Goal: Check status: Check status

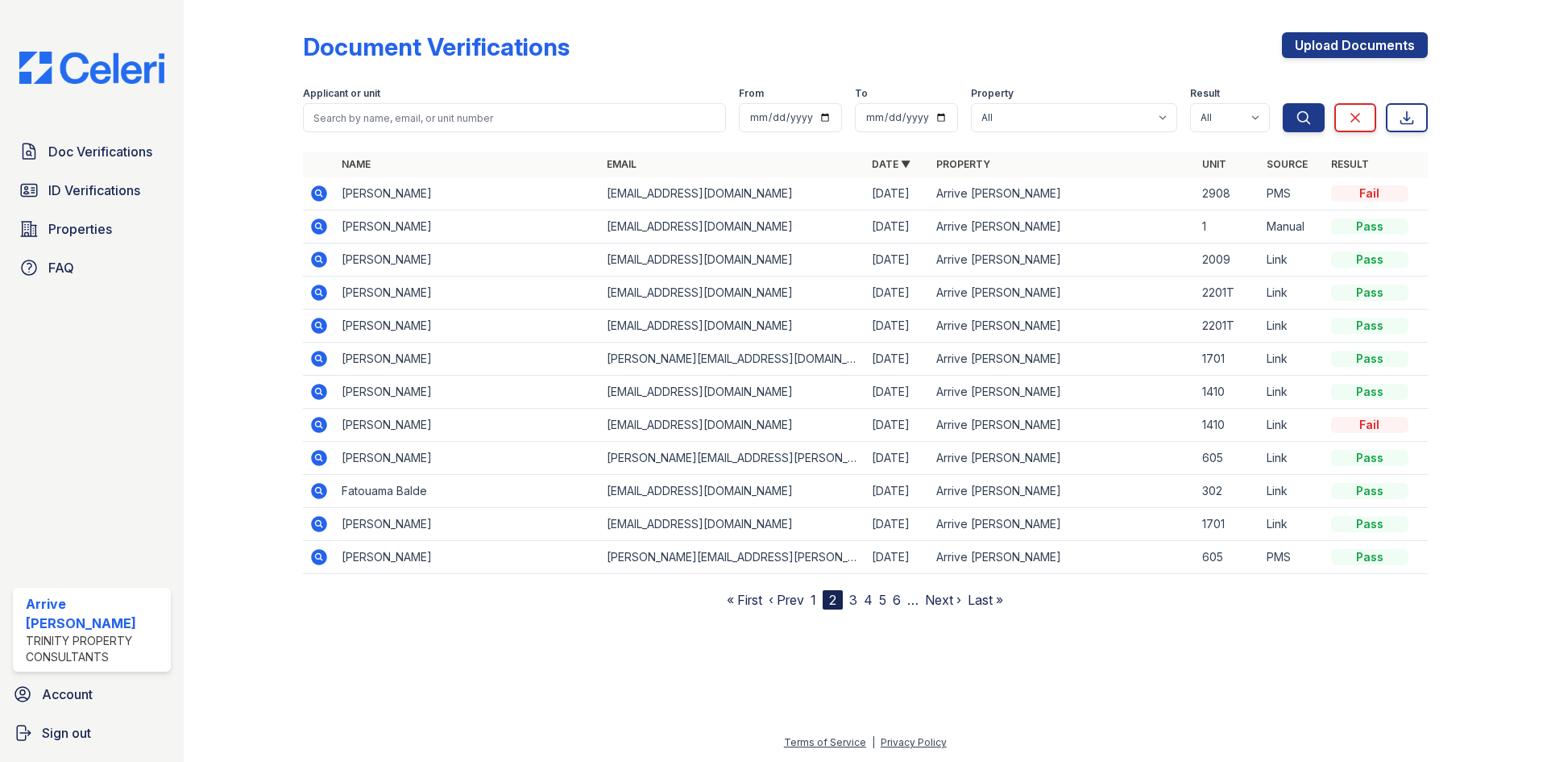
click at [318, 189] on icon at bounding box center [318, 193] width 19 height 19
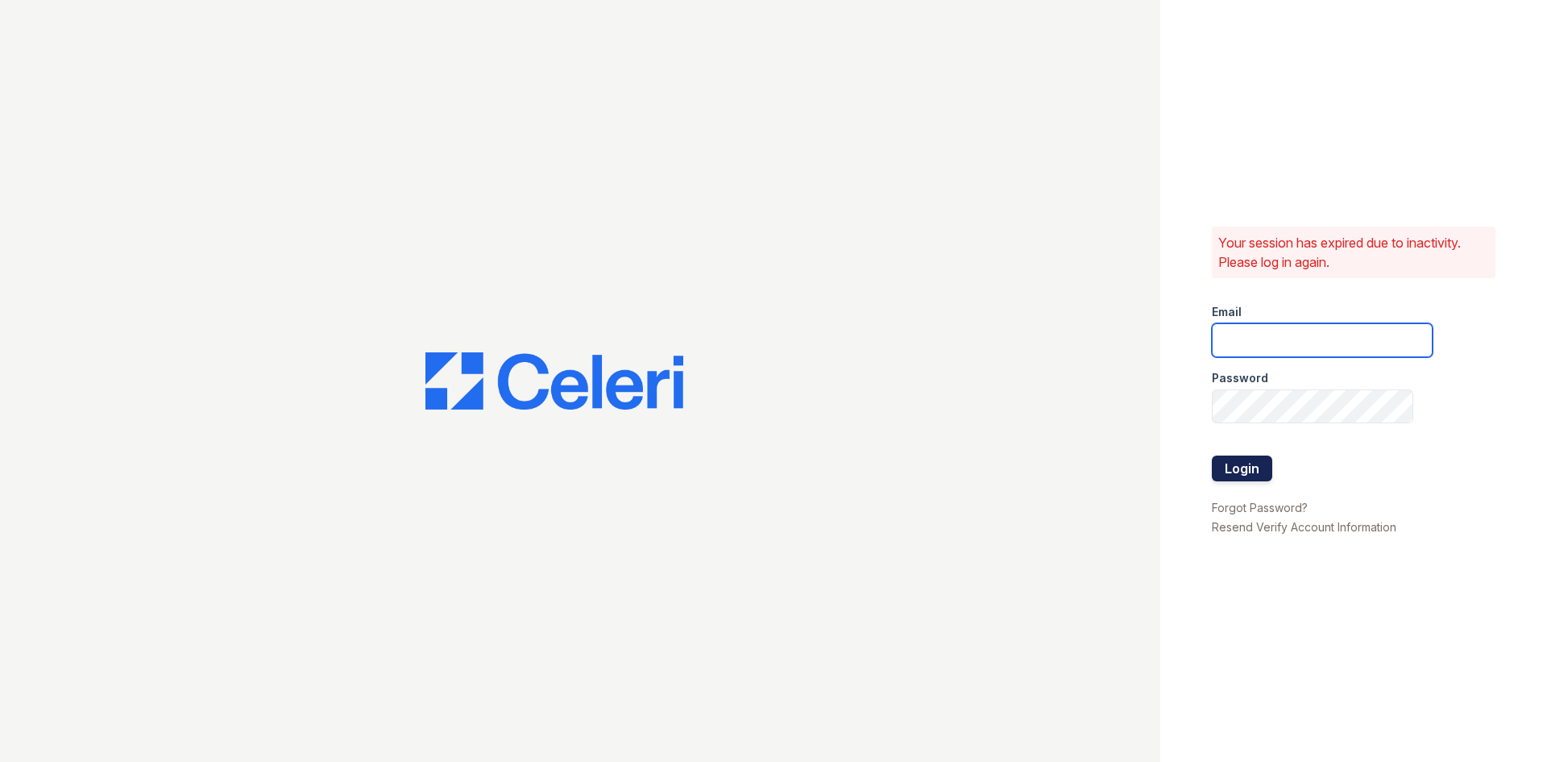
type input "[EMAIL_ADDRESS][DOMAIN_NAME]"
click at [1245, 472] on button "Login" at bounding box center [1242, 468] width 60 height 26
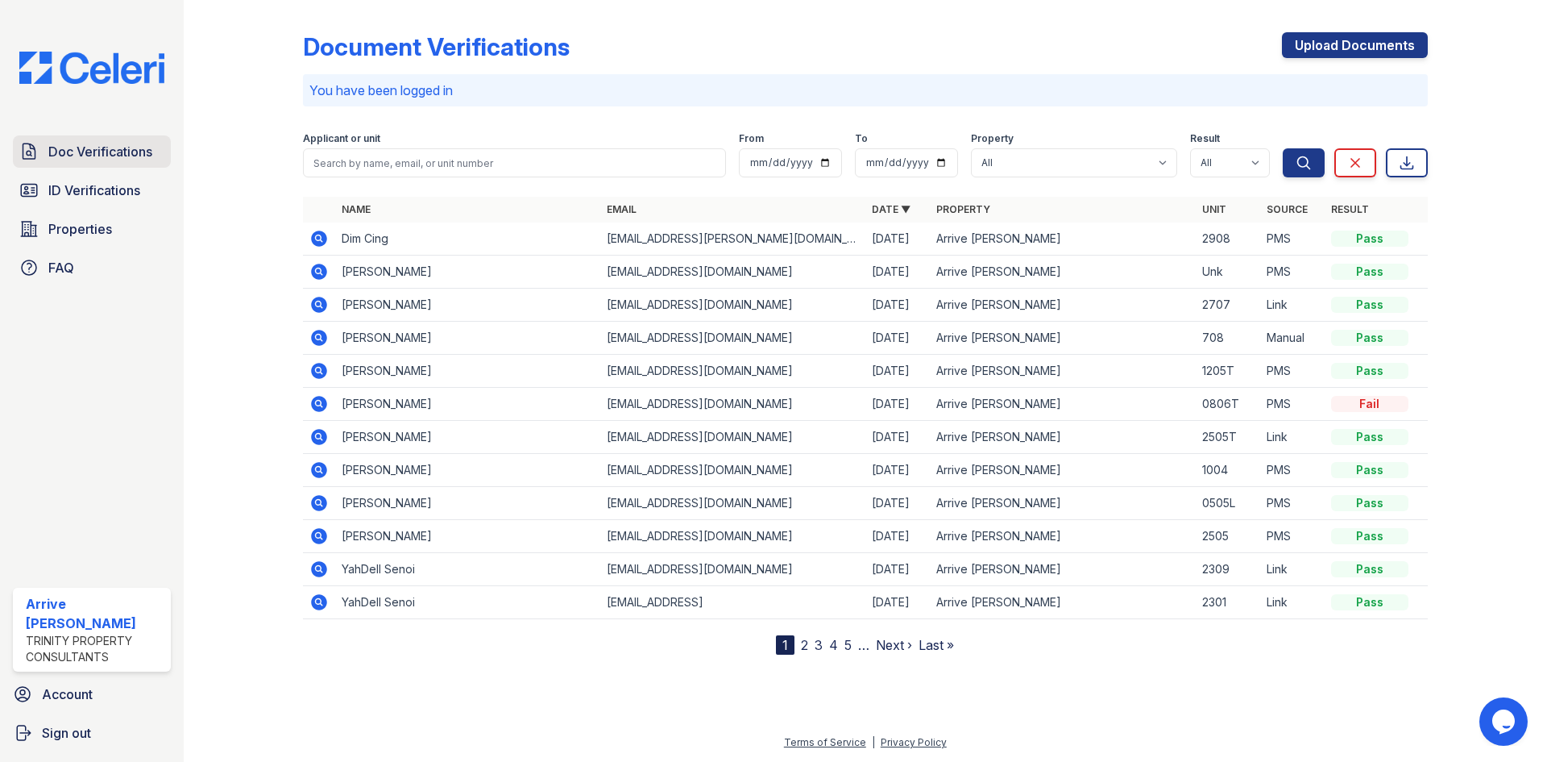
click at [108, 157] on span "Doc Verifications" at bounding box center [100, 151] width 104 height 19
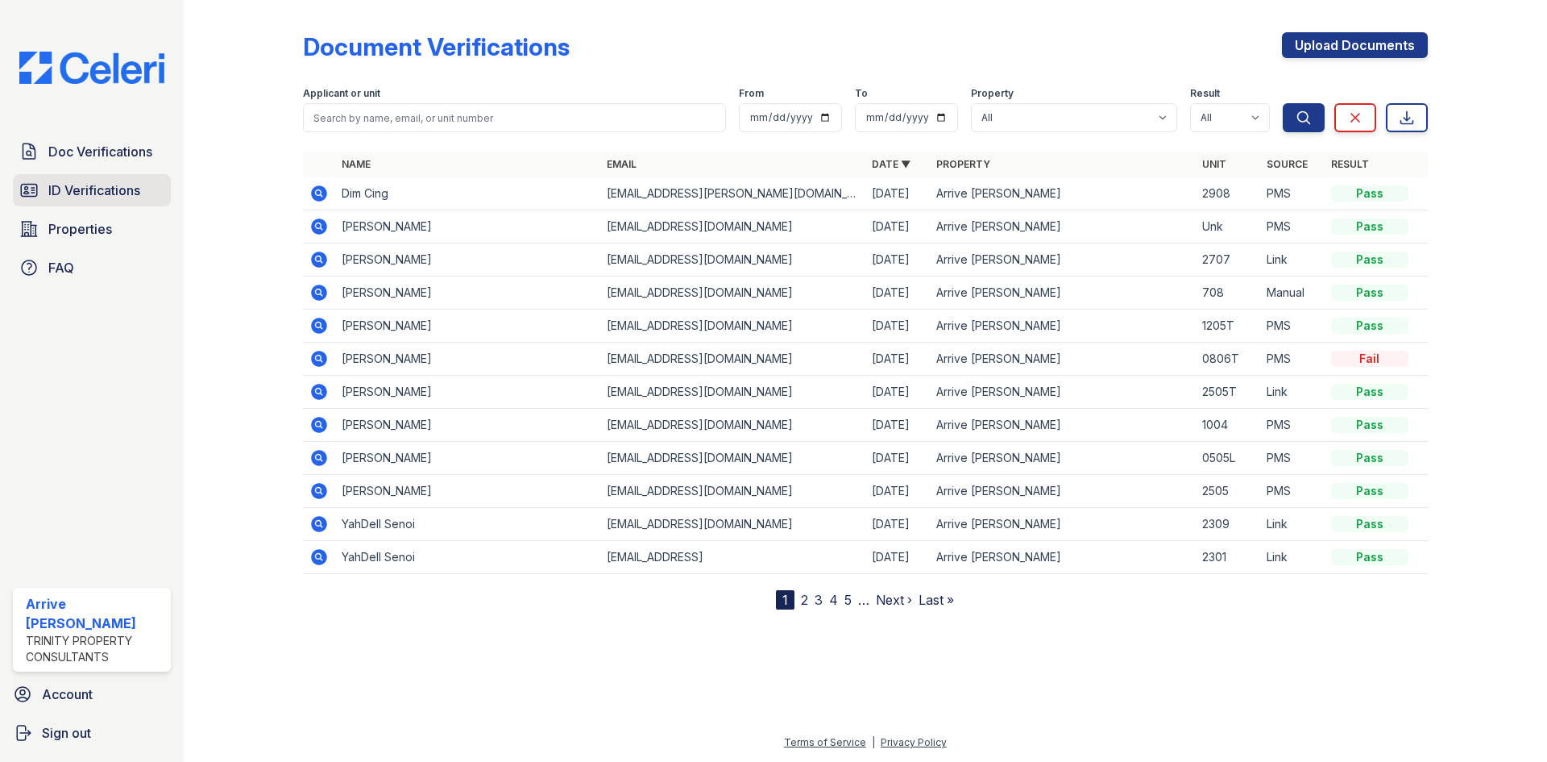
click at [124, 191] on span "ID Verifications" at bounding box center [94, 190] width 92 height 19
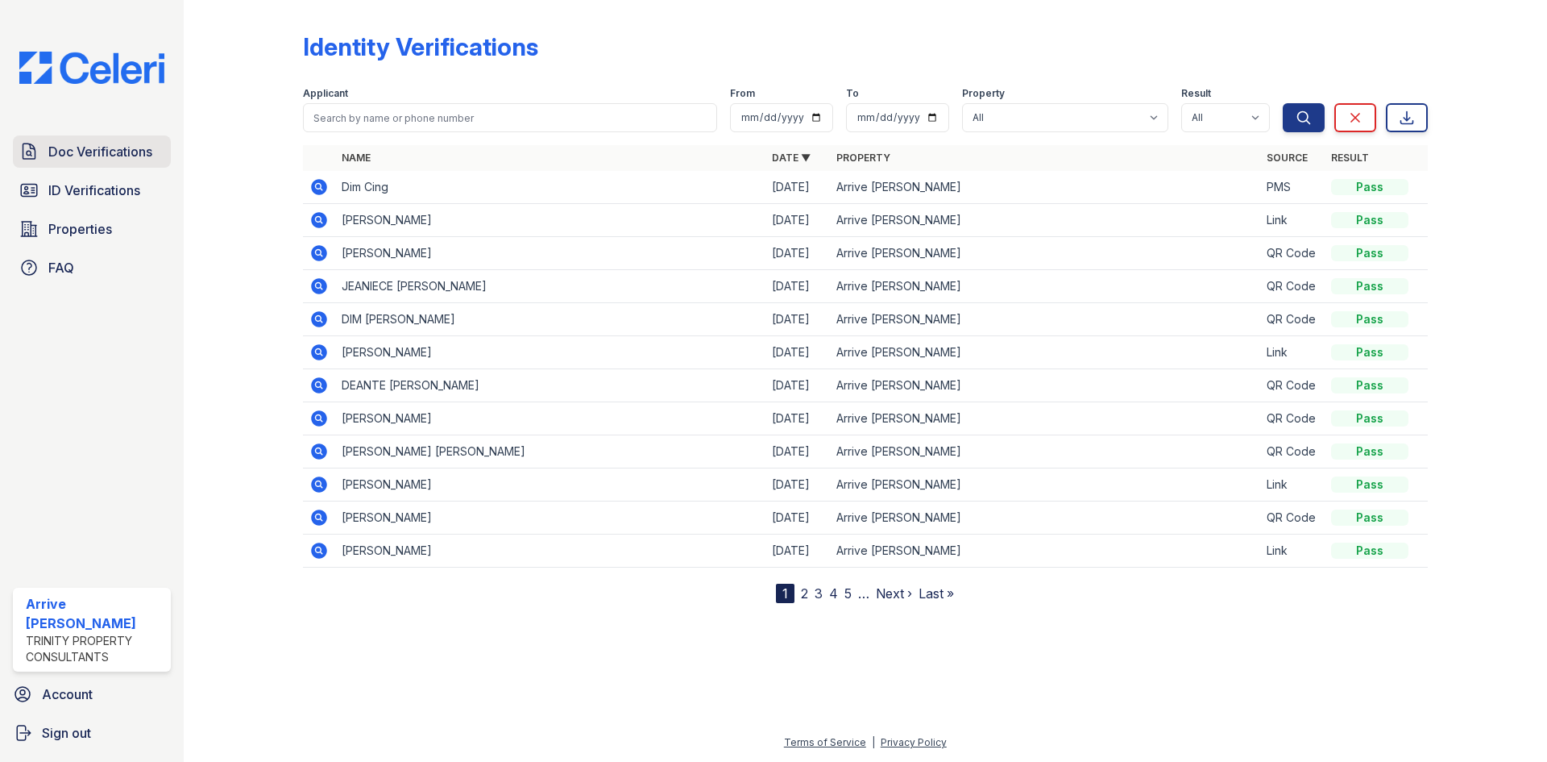
click at [126, 154] on span "Doc Verifications" at bounding box center [100, 151] width 104 height 19
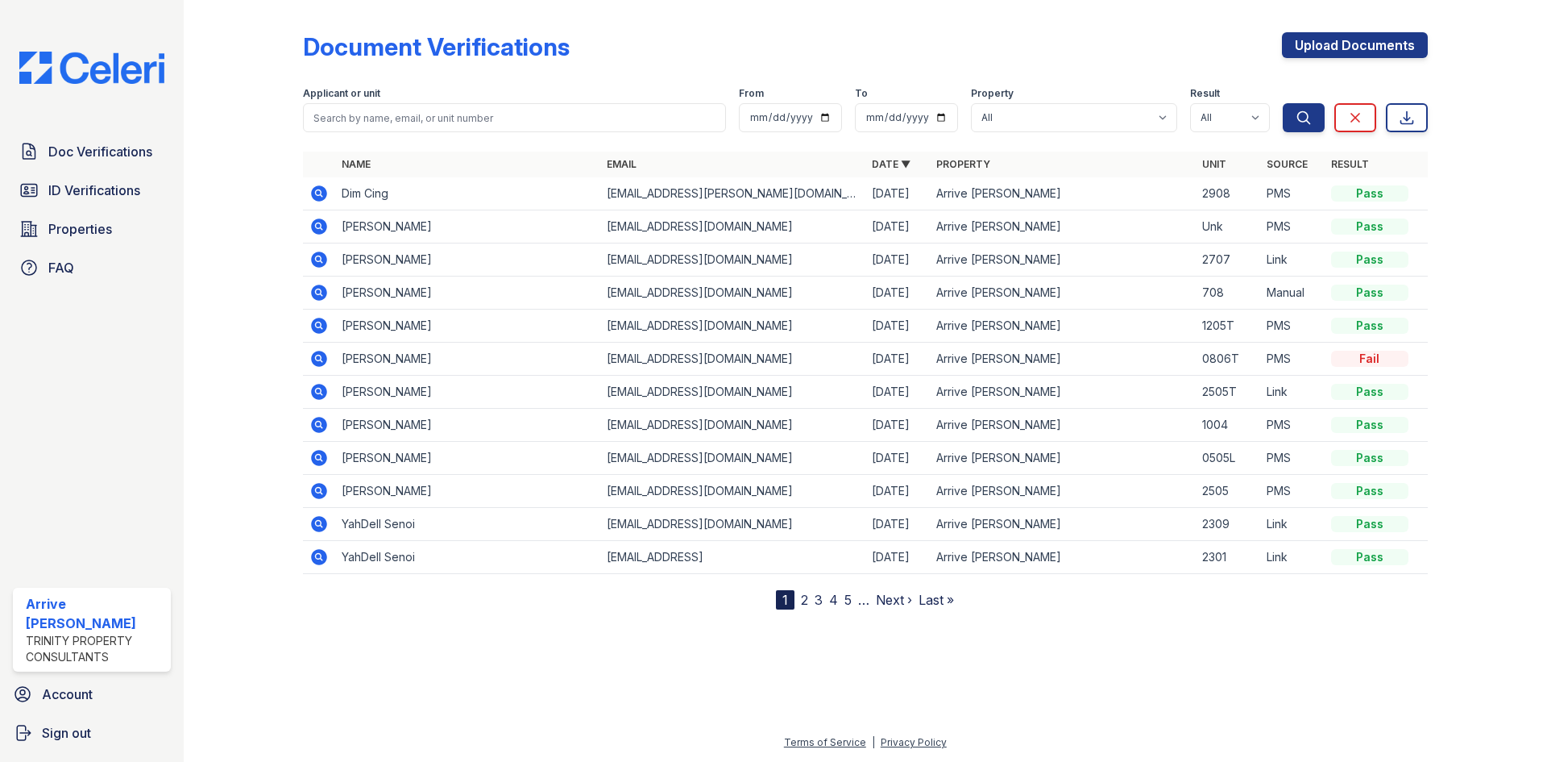
click at [319, 193] on icon at bounding box center [318, 192] width 4 height 4
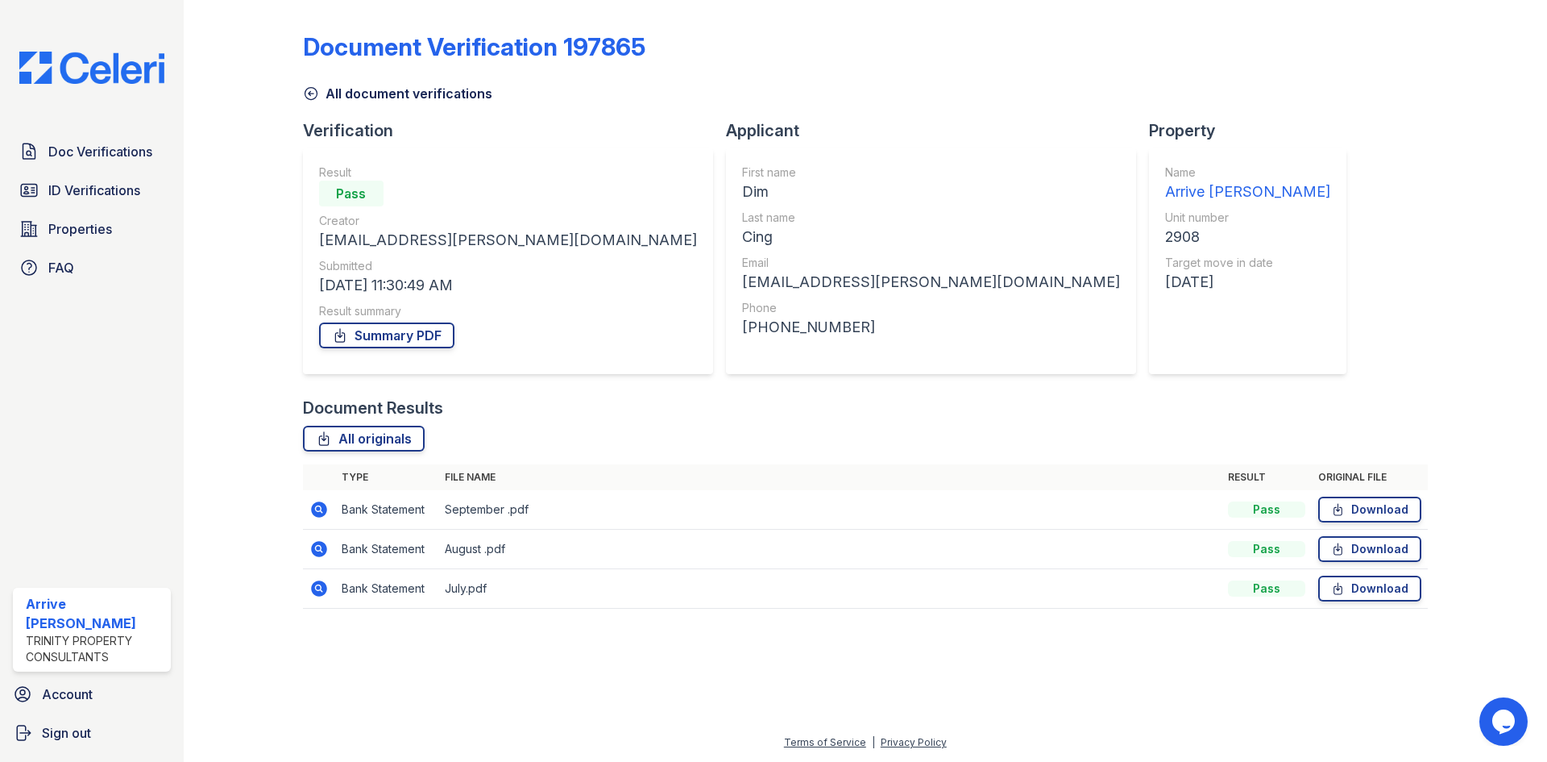
click at [320, 511] on icon at bounding box center [318, 509] width 19 height 19
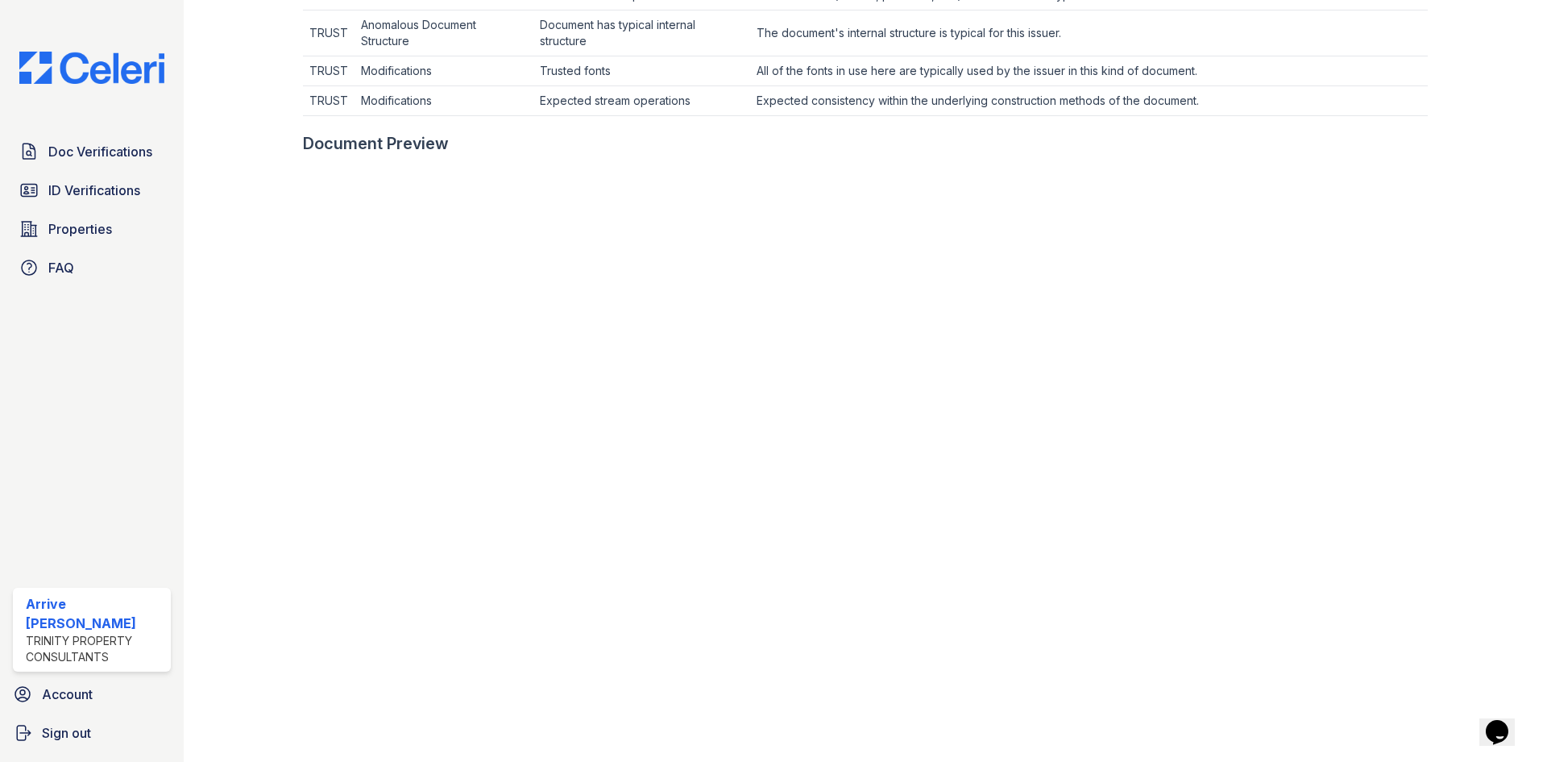
scroll to position [645, 0]
